Goal: Transaction & Acquisition: Purchase product/service

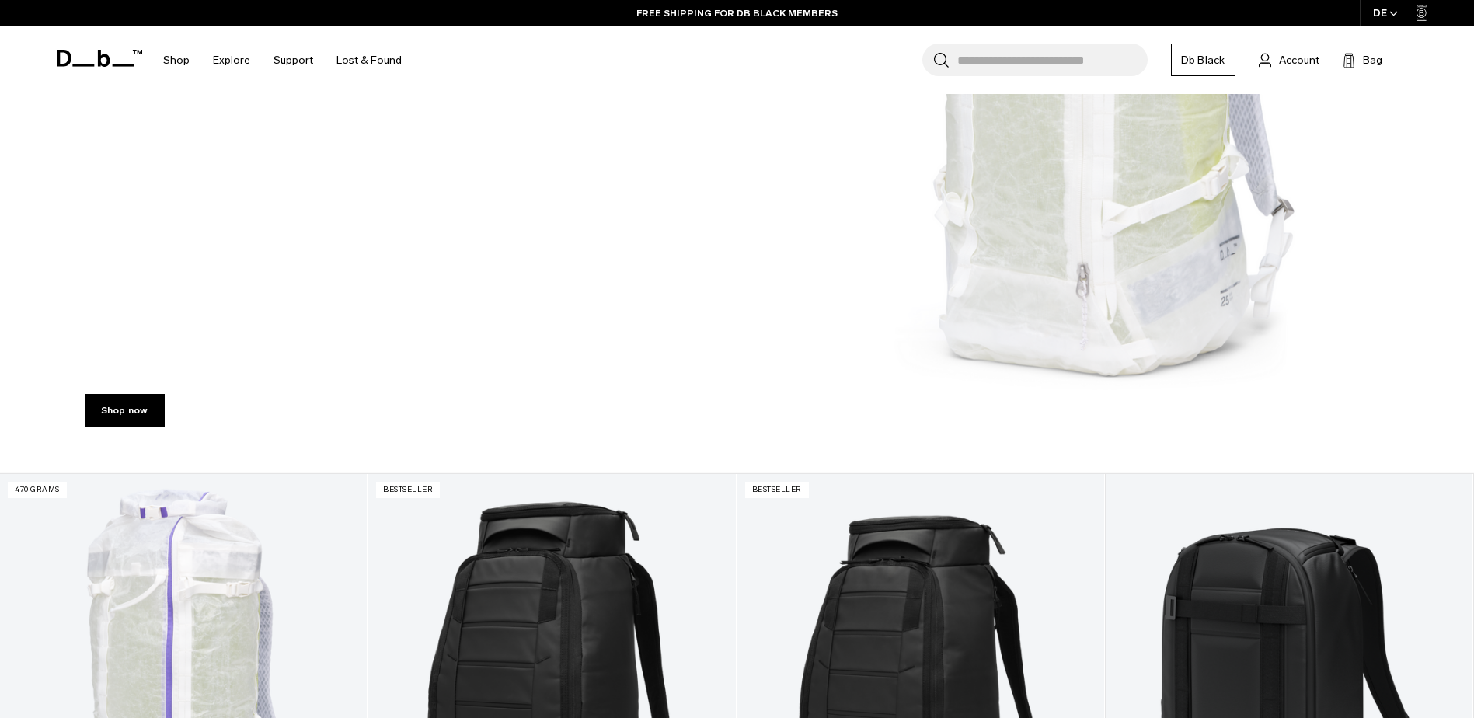
scroll to position [211, 0]
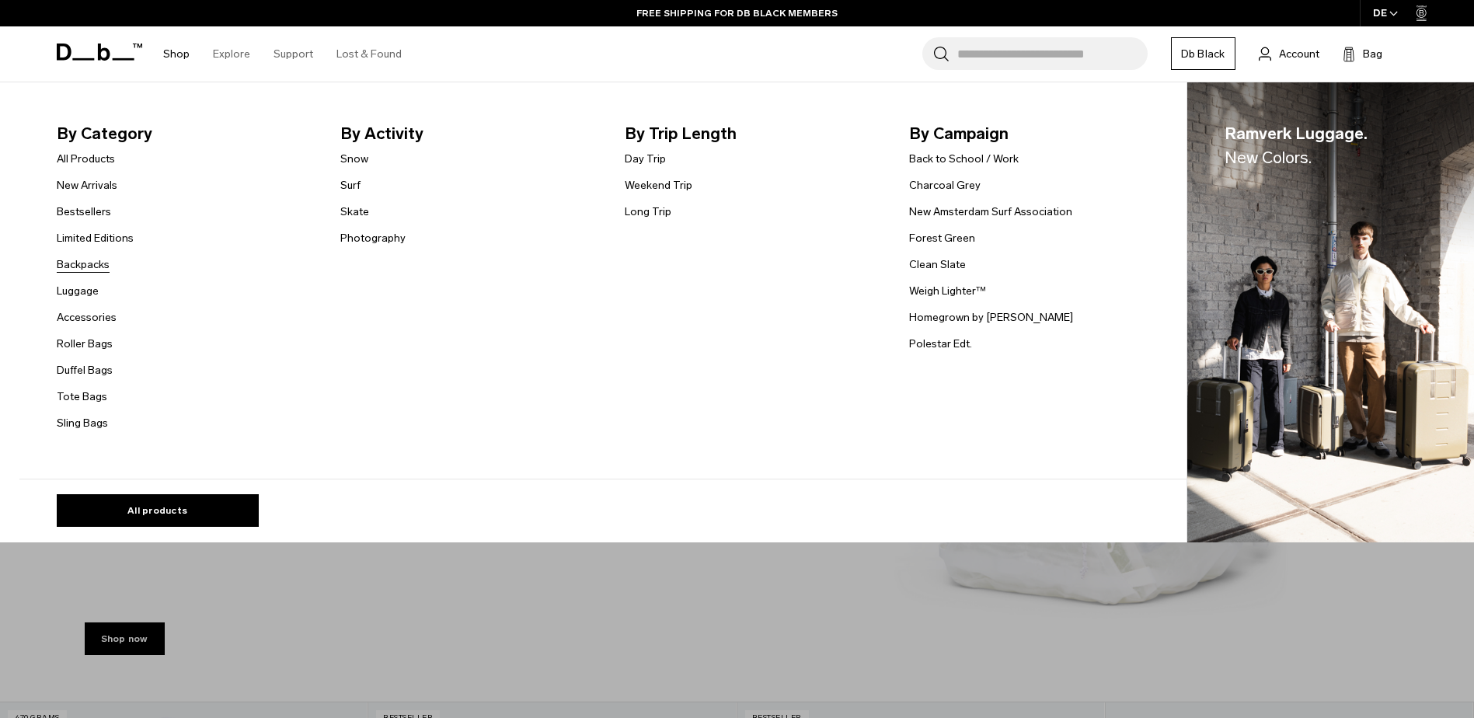
click at [94, 267] on link "Backpacks" at bounding box center [83, 264] width 53 height 16
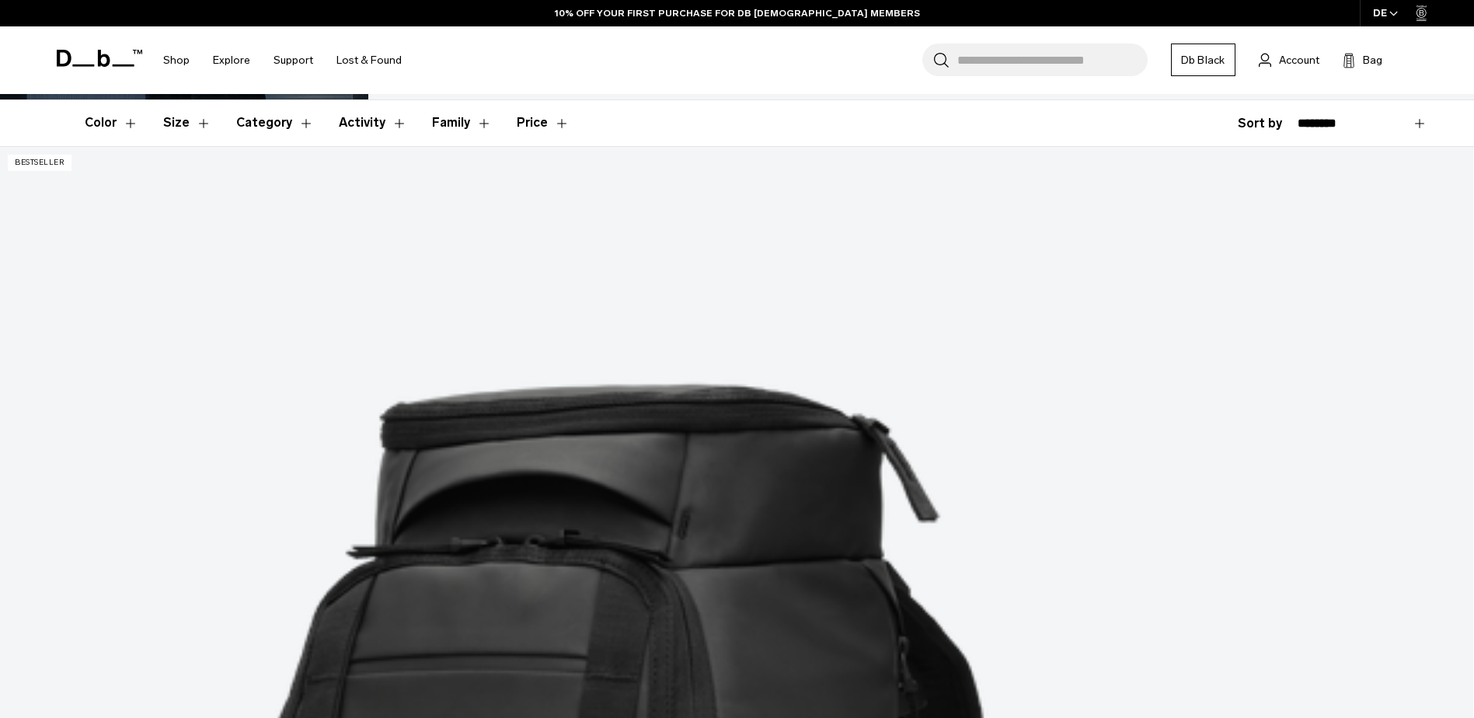
scroll to position [311, 0]
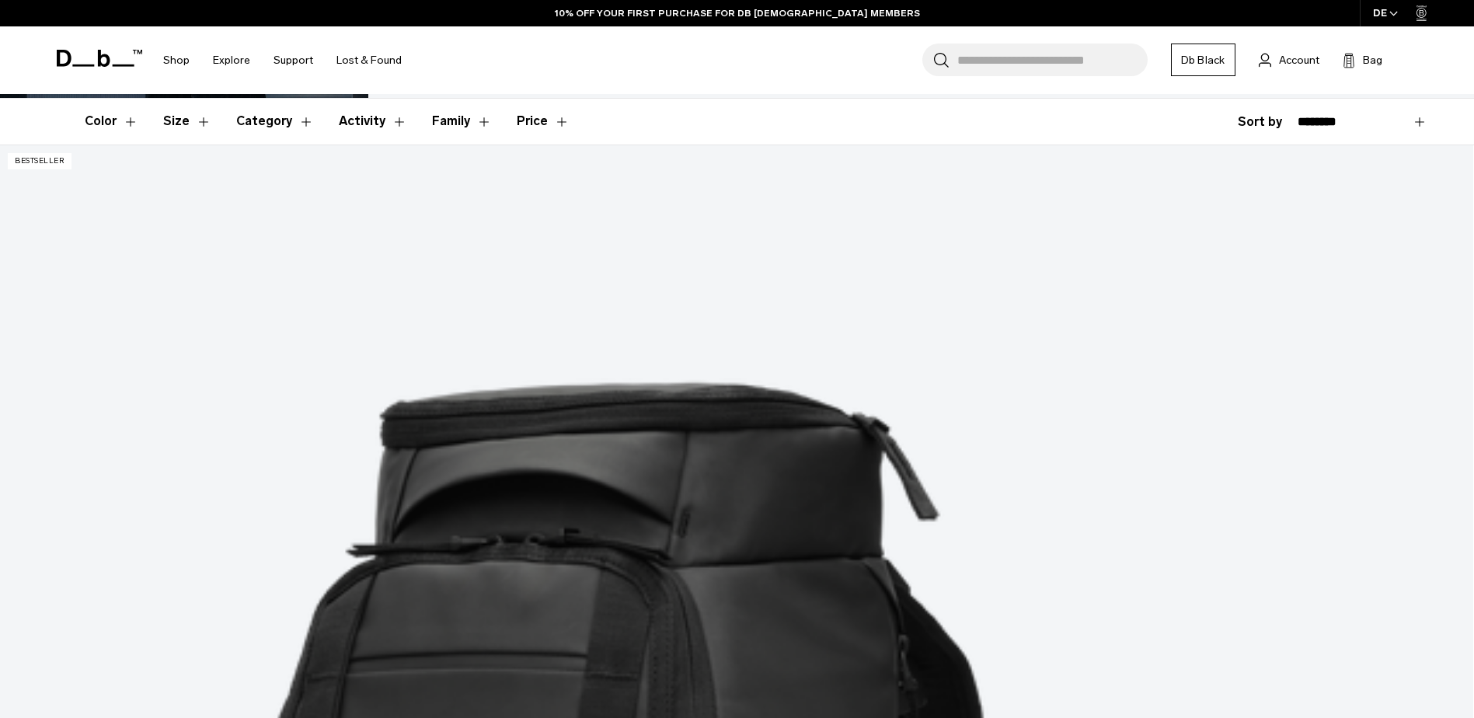
click at [195, 120] on button "Size" at bounding box center [187, 121] width 48 height 45
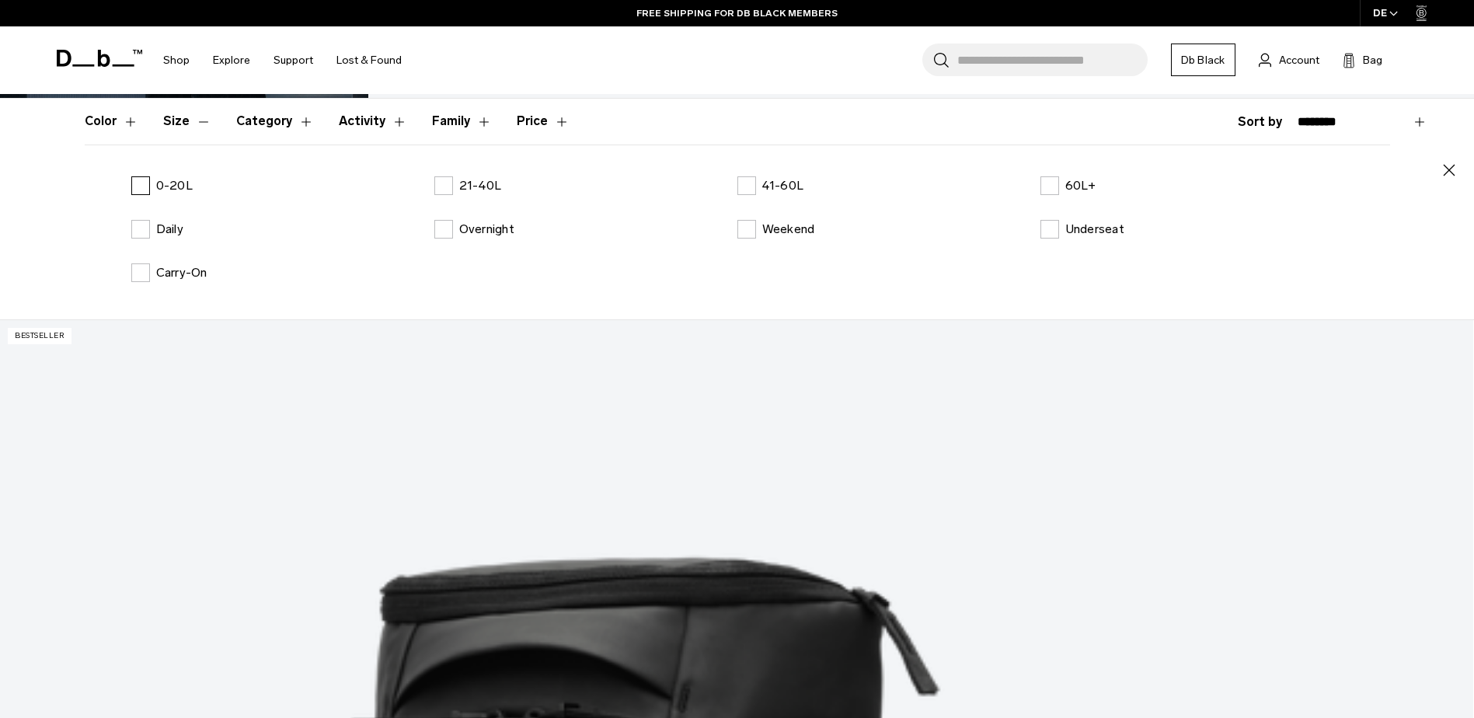
click at [148, 184] on label "0-20L" at bounding box center [161, 185] width 61 height 19
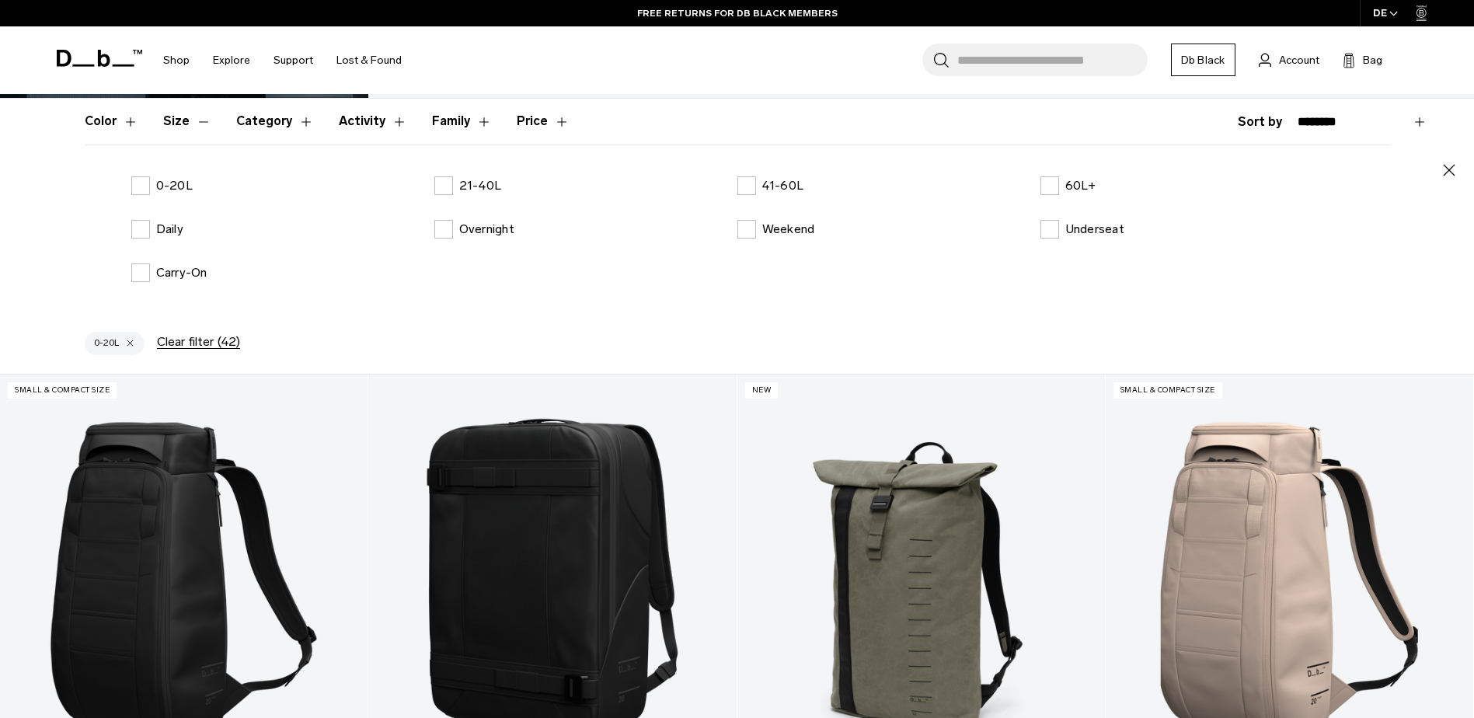
click at [1444, 175] on icon "button" at bounding box center [1449, 170] width 19 height 19
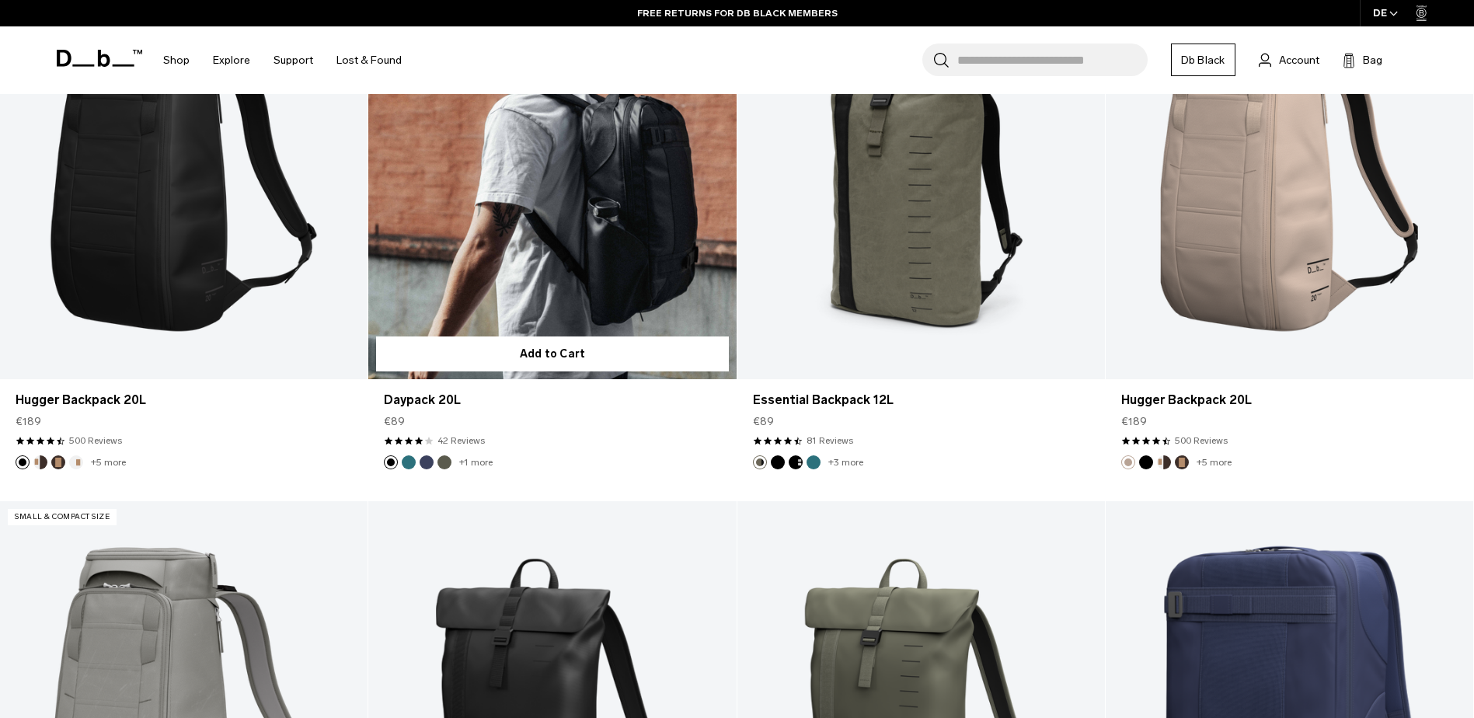
scroll to position [544, 0]
